Goal: Information Seeking & Learning: Learn about a topic

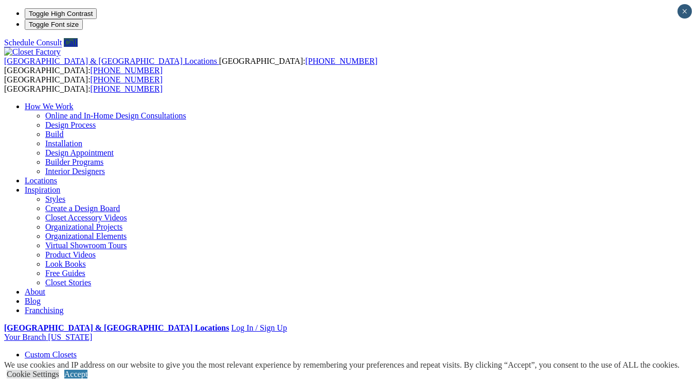
scroll to position [18, 0]
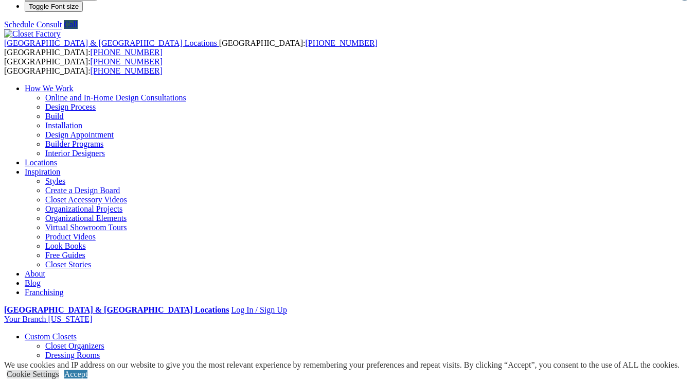
click at [69, 341] on ul "Closet Organizers Dressing Rooms Finesse Systems Reach-in Closets Shoe Closets …" at bounding box center [359, 378] width 668 height 74
click at [67, 332] on link "Custom Closets" at bounding box center [51, 336] width 52 height 9
click at [44, 332] on link "Custom Closets" at bounding box center [51, 336] width 52 height 9
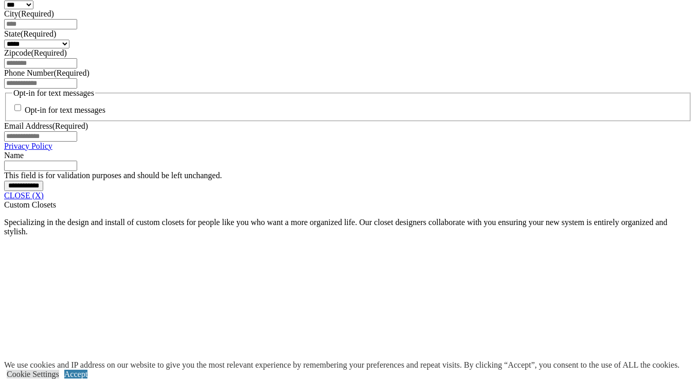
scroll to position [786, 0]
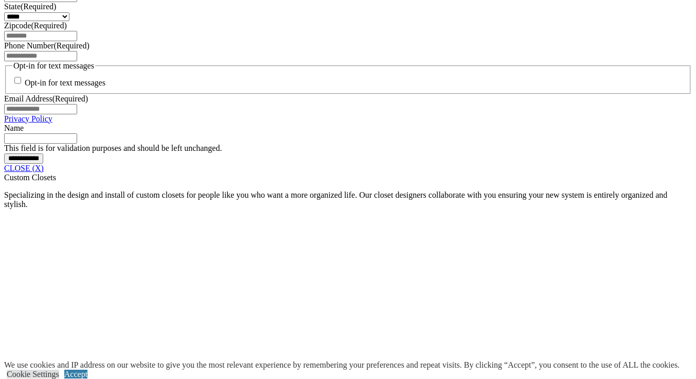
click at [44, 172] on link "CLOSE (X)" at bounding box center [24, 168] width 40 height 9
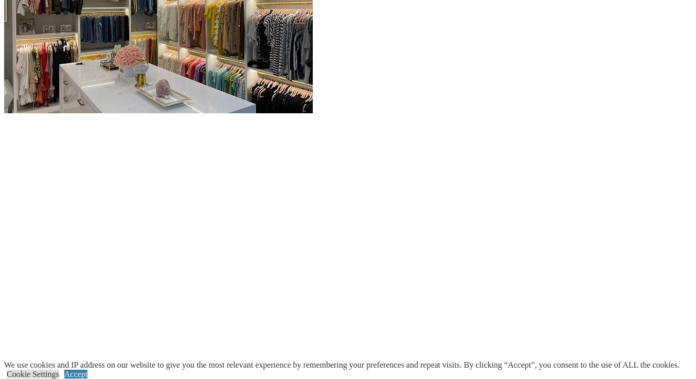
scroll to position [1166, 0]
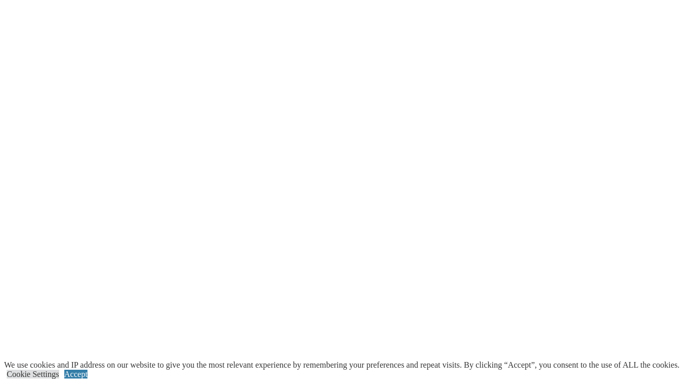
scroll to position [1362, 0]
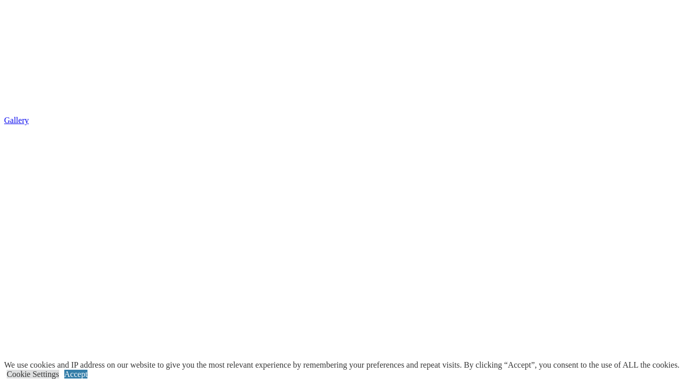
scroll to position [1822, 0]
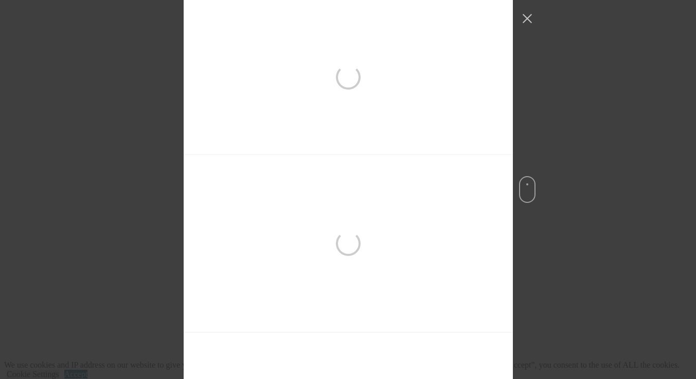
scroll to position [332, 0]
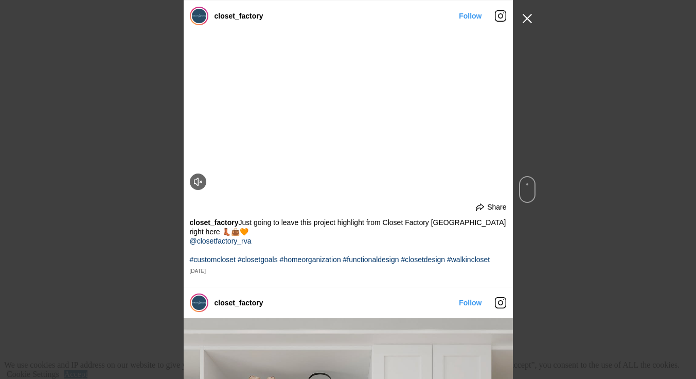
click at [527, 22] on button "Close Instagram Feed Popup" at bounding box center [527, 18] width 16 height 16
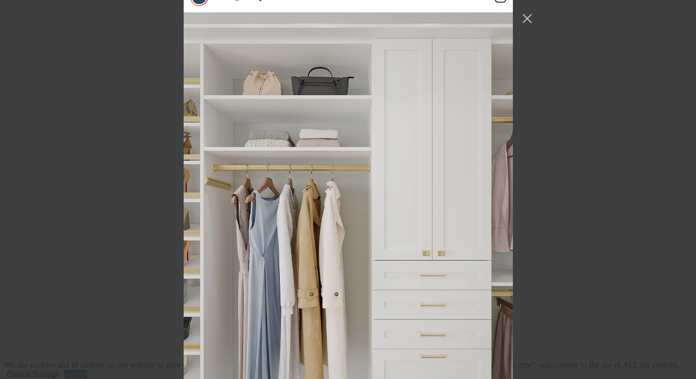
scroll to position [650, 0]
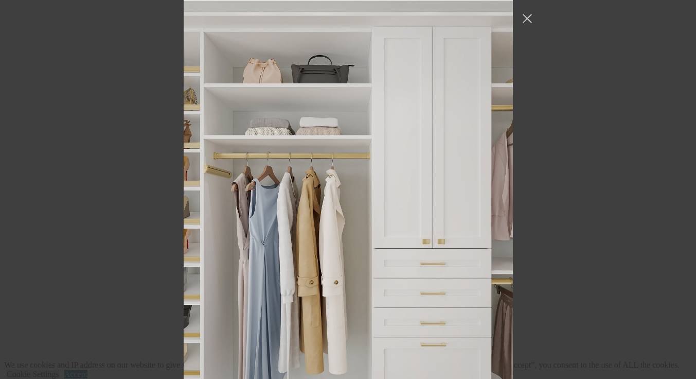
click at [664, 240] on div "closet_factory Follow" at bounding box center [348, 189] width 696 height 379
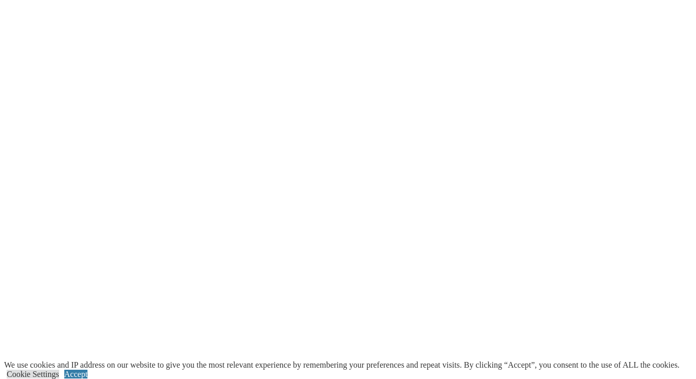
scroll to position [1129, 0]
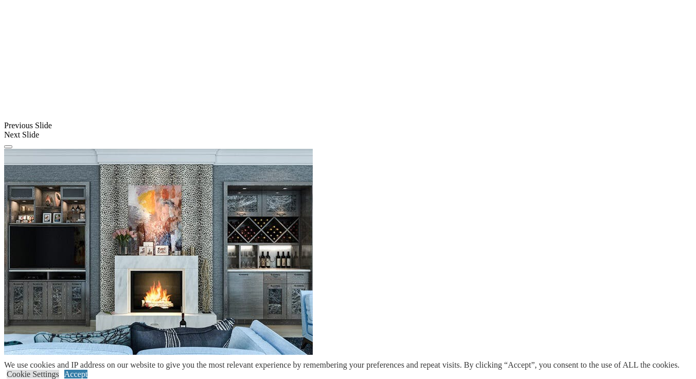
scroll to position [795, 0]
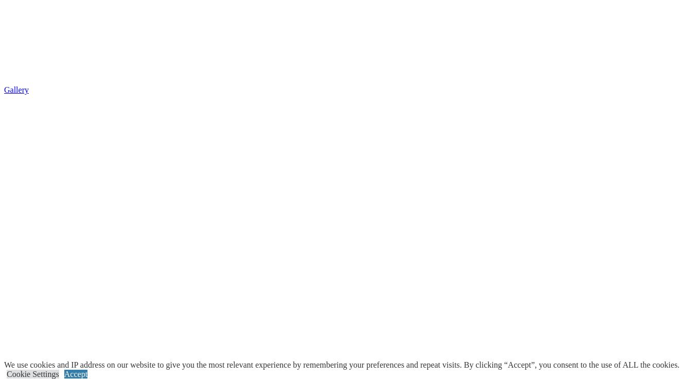
scroll to position [1723, 0]
